Goal: Find specific page/section: Find specific page/section

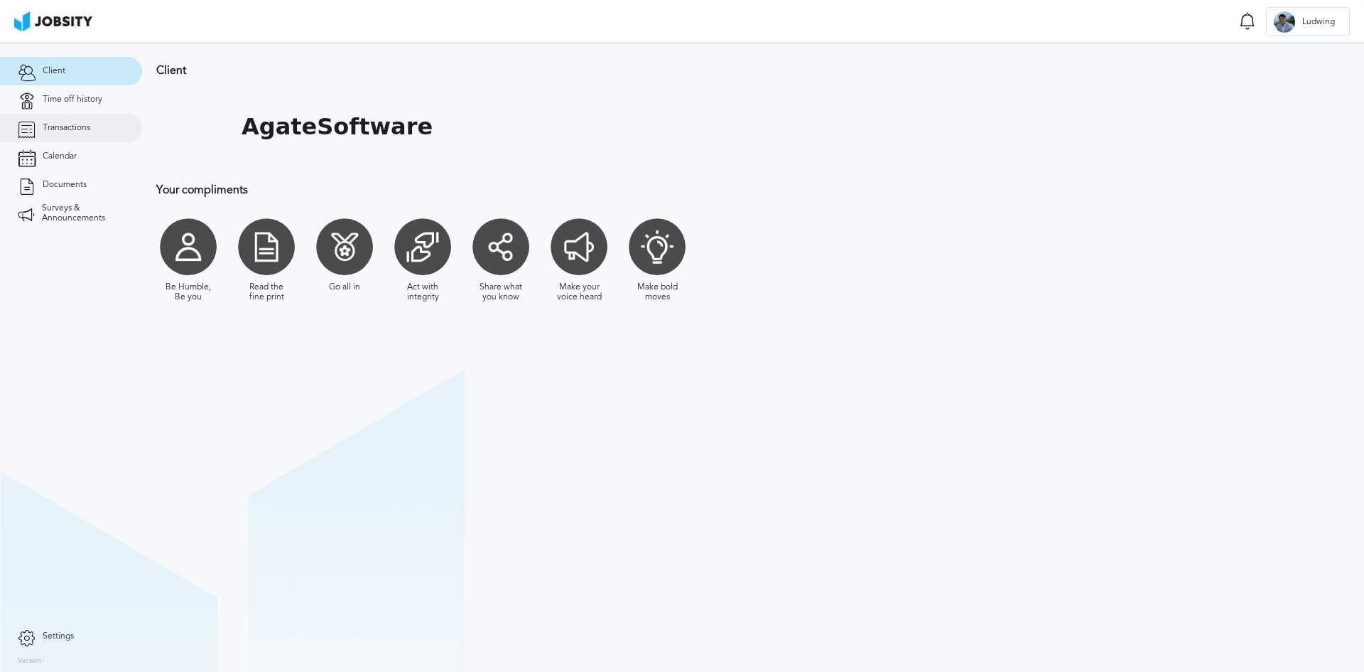
click at [60, 126] on span "Transactions" at bounding box center [67, 128] width 48 height 10
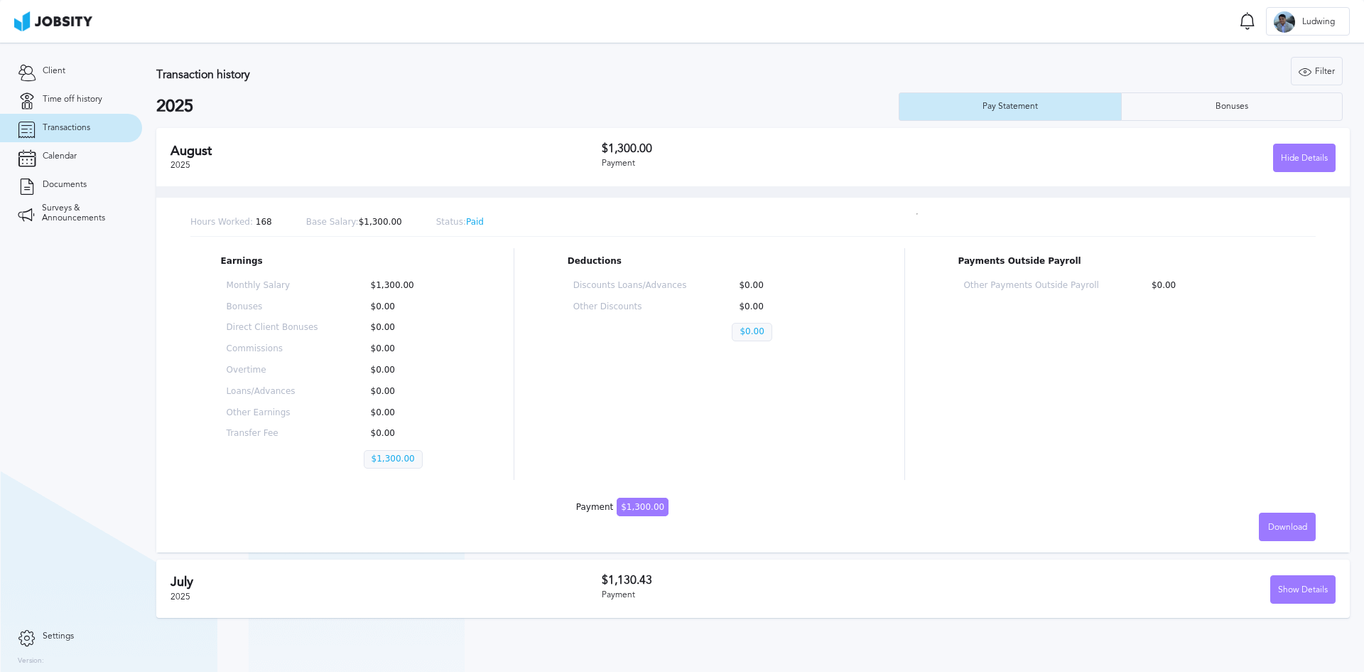
click at [596, 154] on h2 "August" at bounding box center [386, 151] width 431 height 15
click at [53, 146] on link "Calendar" at bounding box center [71, 156] width 142 height 28
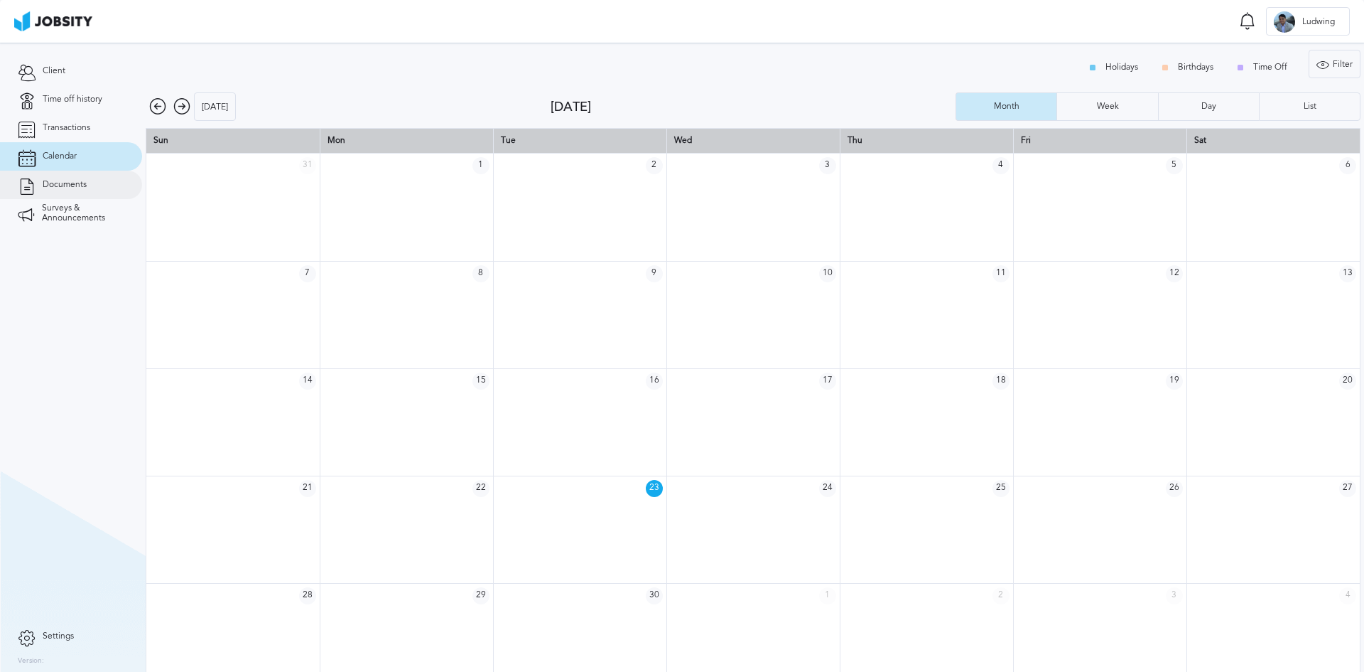
click at [58, 180] on span "Documents" at bounding box center [65, 185] width 44 height 10
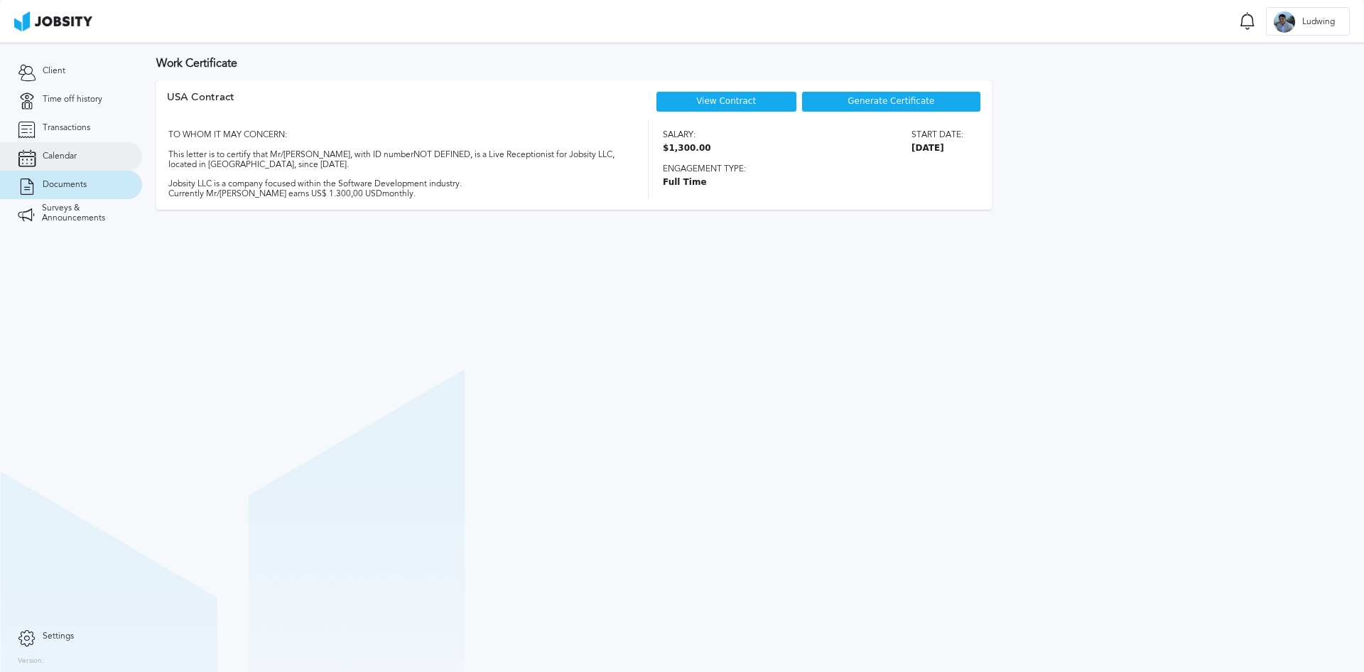
click at [71, 145] on link "Calendar" at bounding box center [71, 156] width 142 height 28
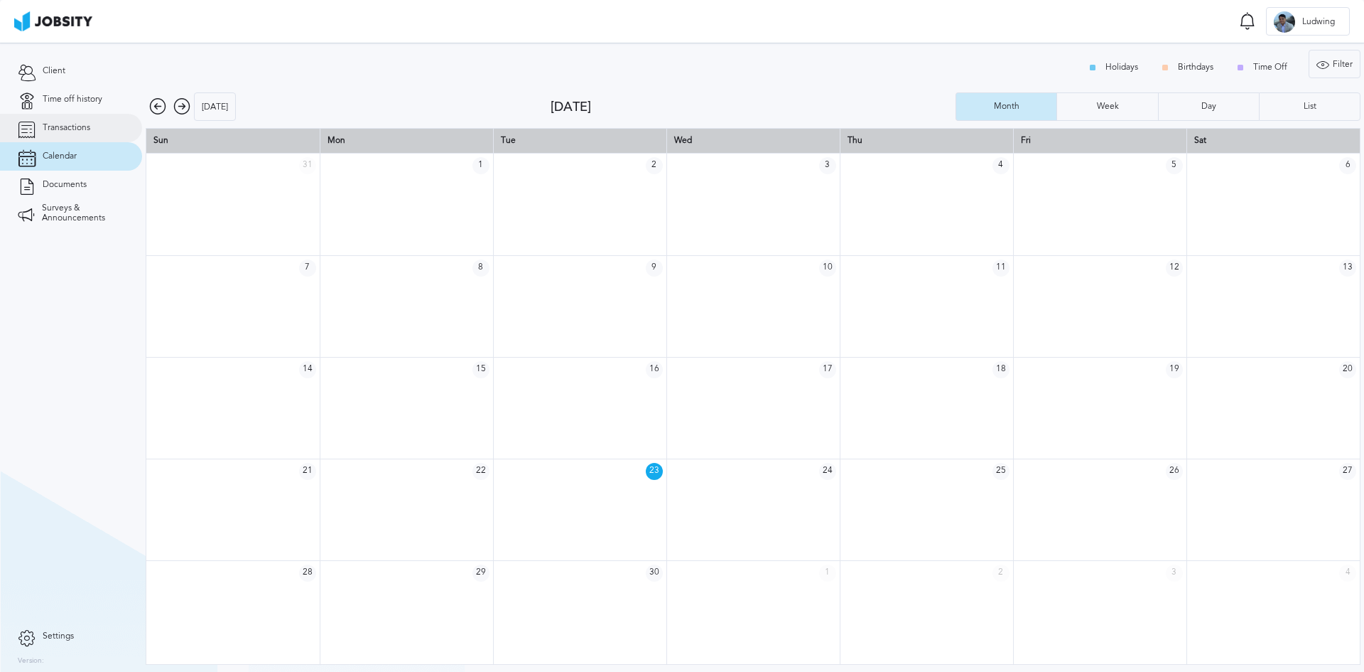
click at [73, 124] on span "Transactions" at bounding box center [67, 128] width 48 height 10
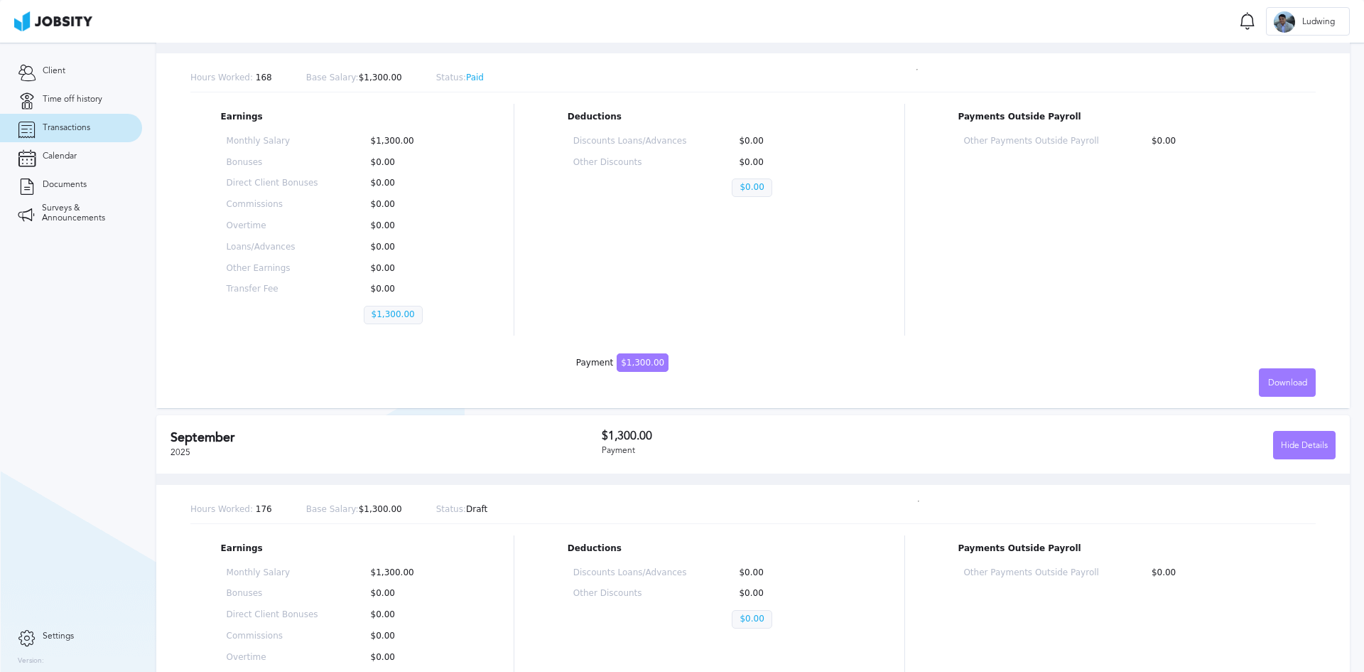
scroll to position [213, 0]
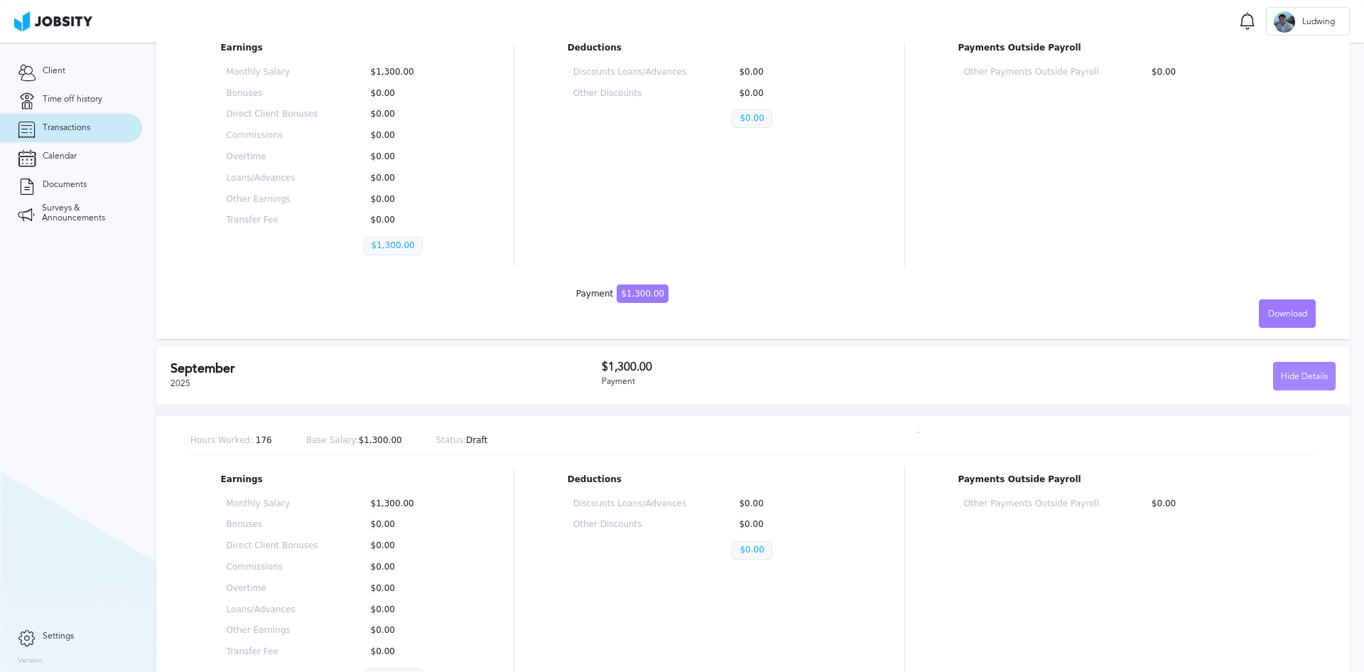
click at [1293, 377] on div "Hide Details" at bounding box center [1304, 376] width 61 height 28
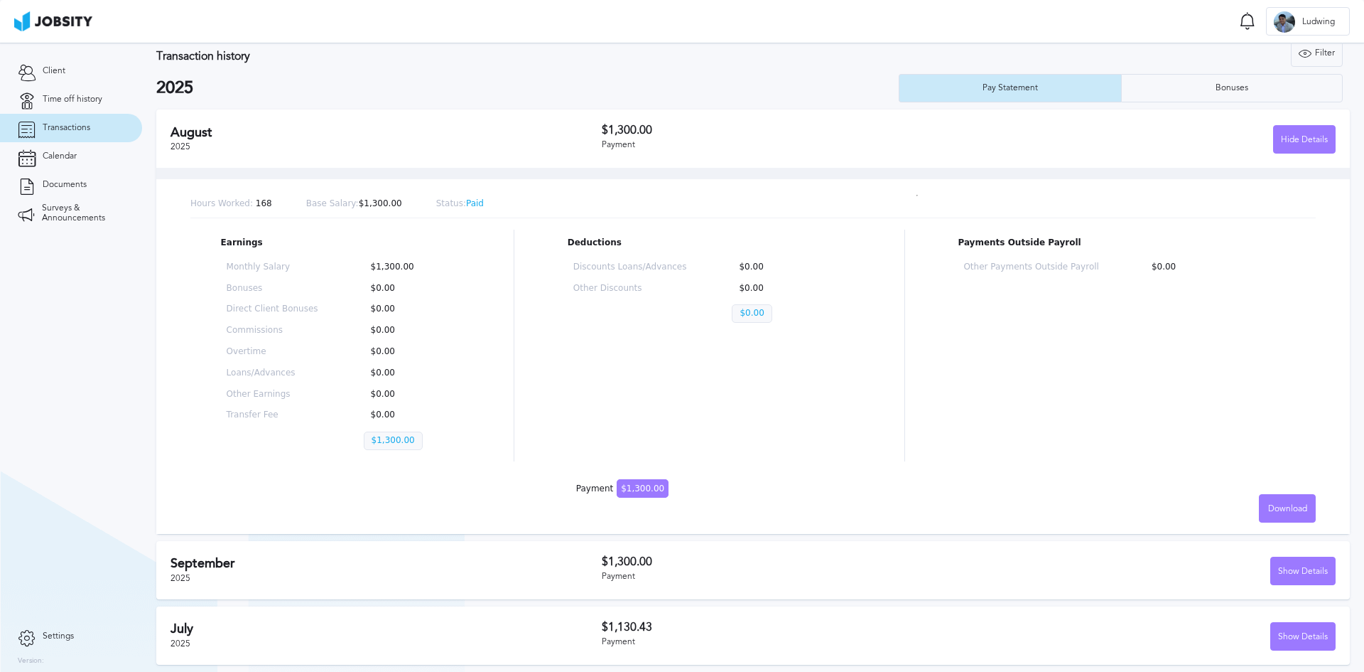
scroll to position [18, 0]
click at [1286, 137] on div "Hide Details" at bounding box center [1304, 140] width 61 height 28
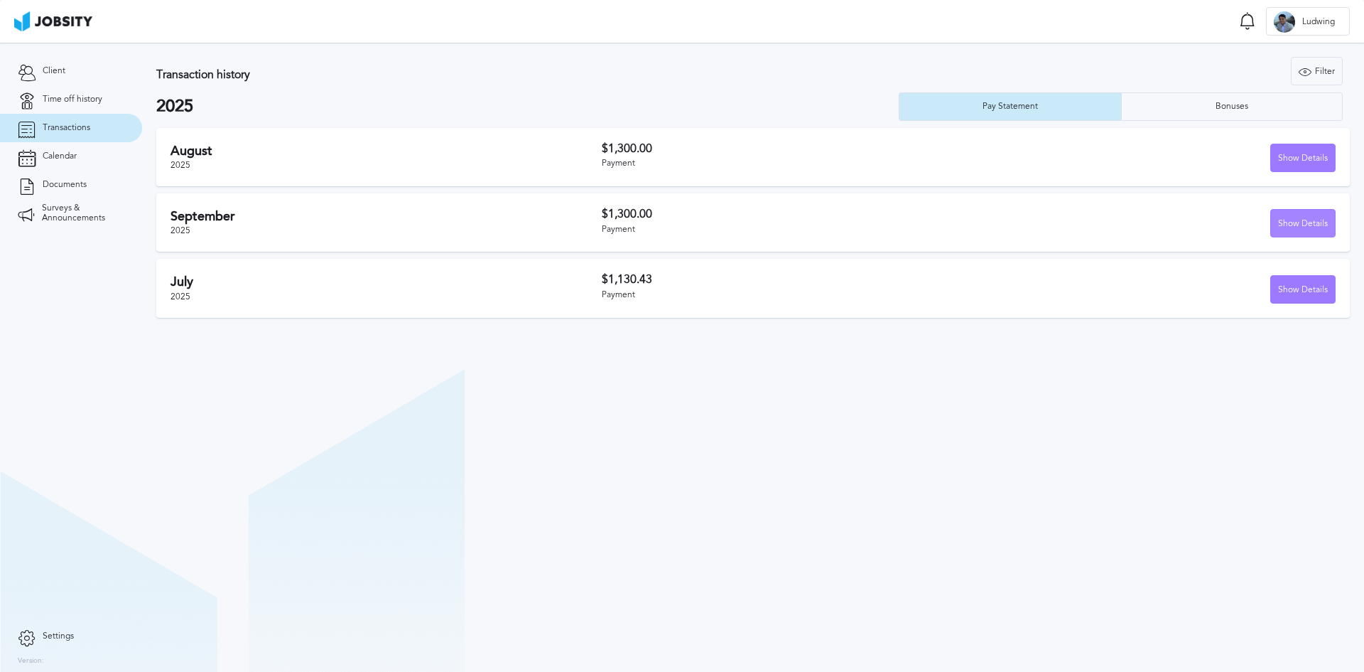
click at [1299, 216] on div "Show Details" at bounding box center [1303, 224] width 64 height 28
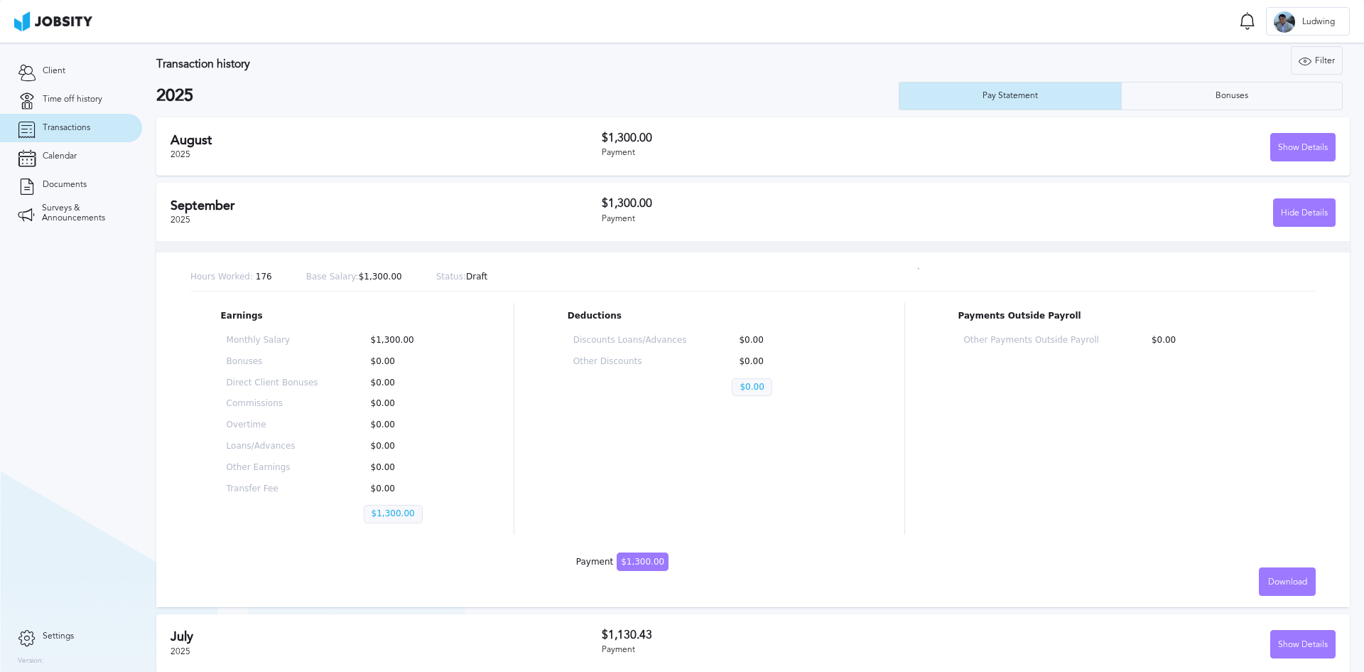
scroll to position [18, 0]
